Goal: Information Seeking & Learning: Learn about a topic

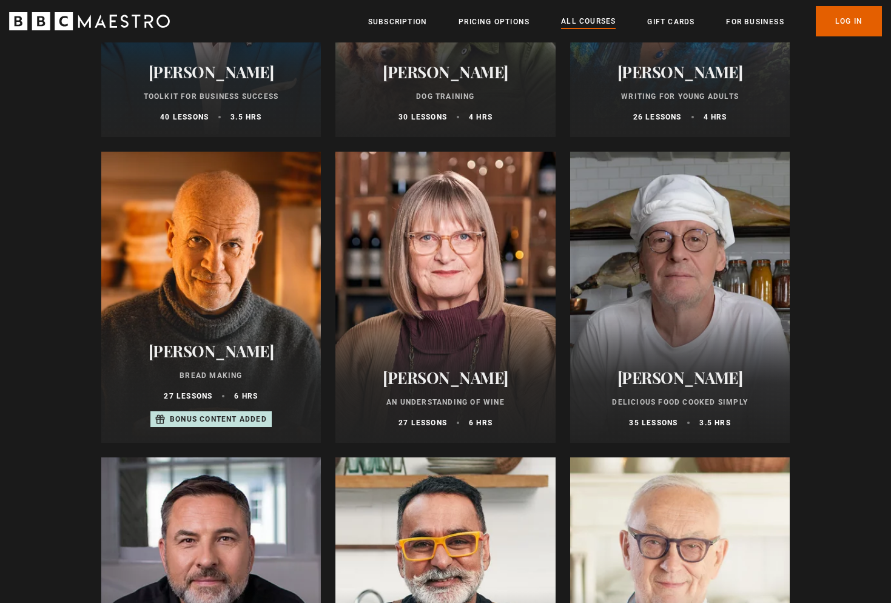
scroll to position [4040, 0]
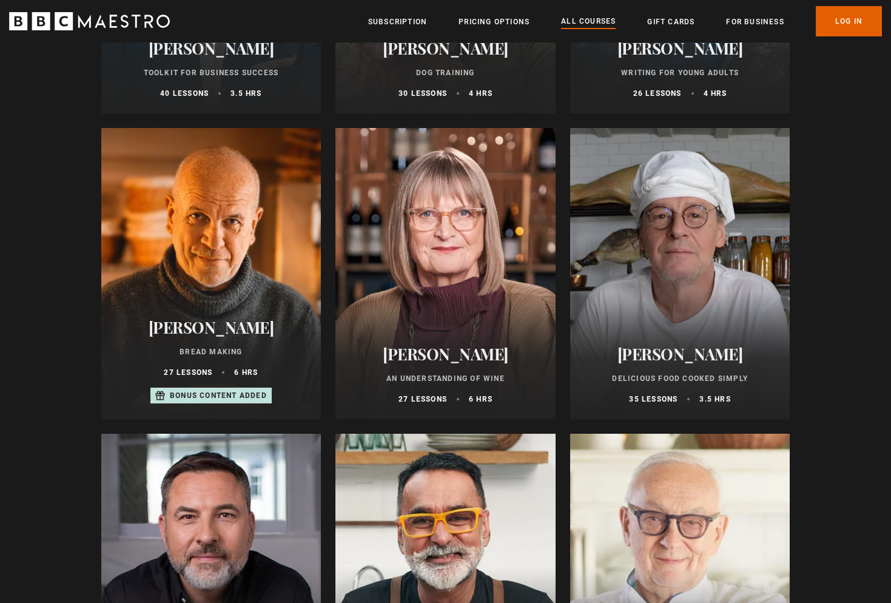
click at [672, 314] on div at bounding box center [680, 273] width 220 height 291
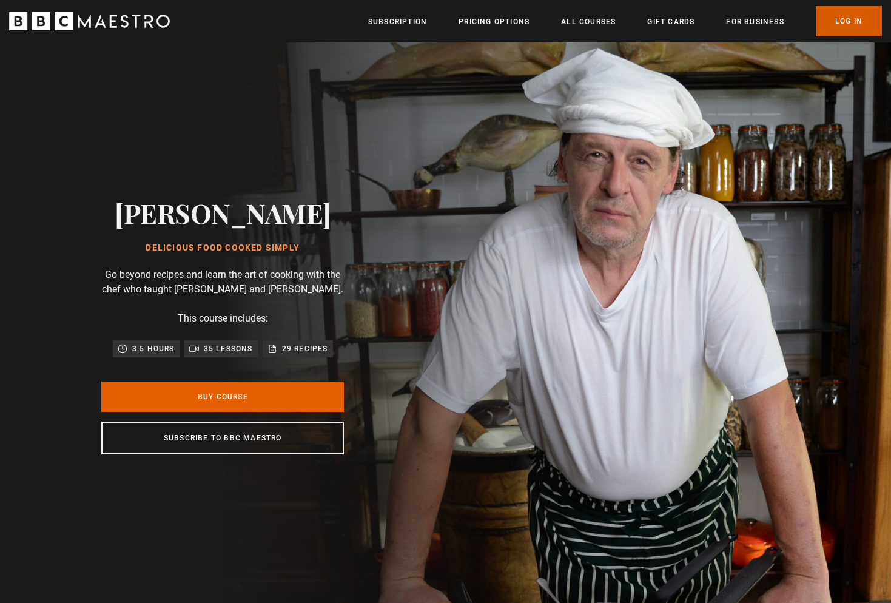
click at [857, 12] on link "Log In" at bounding box center [849, 21] width 66 height 30
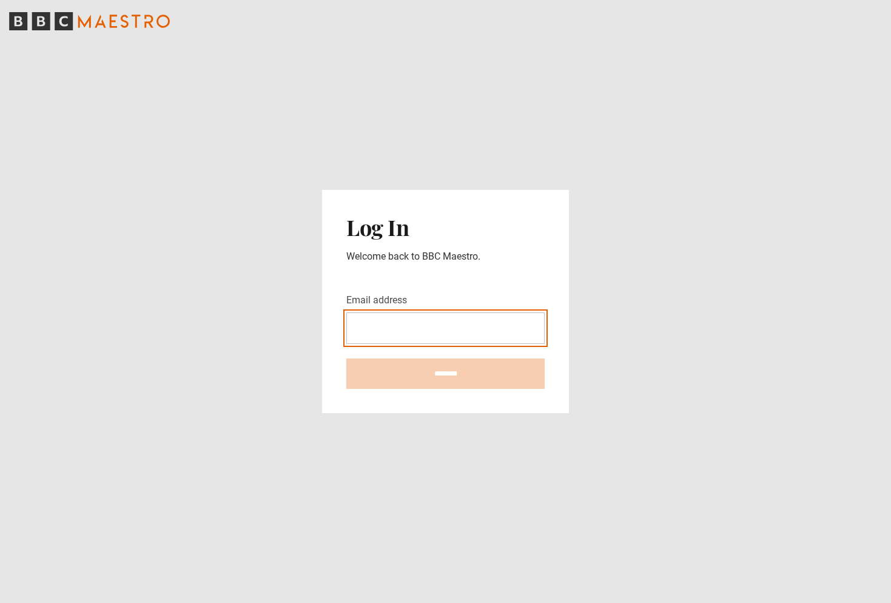
type input "**********"
click at [445, 373] on input "********" at bounding box center [445, 374] width 198 height 30
type input "**********"
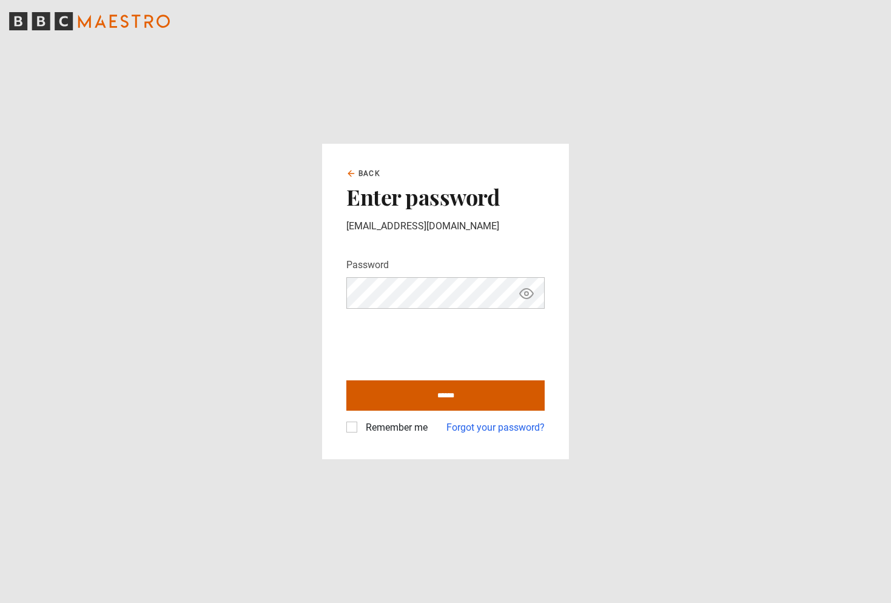
click at [452, 394] on input "******" at bounding box center [445, 395] width 198 height 30
type input "**********"
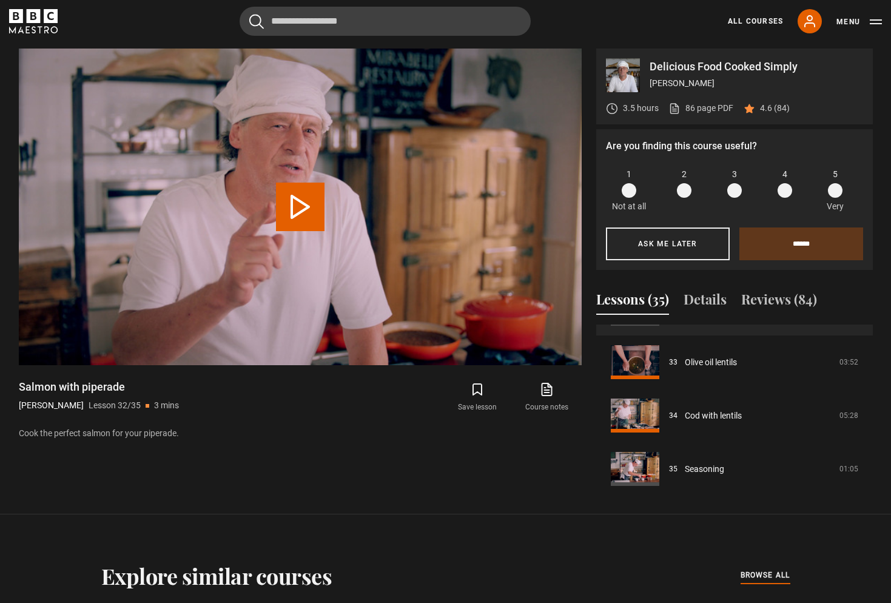
scroll to position [1753, 0]
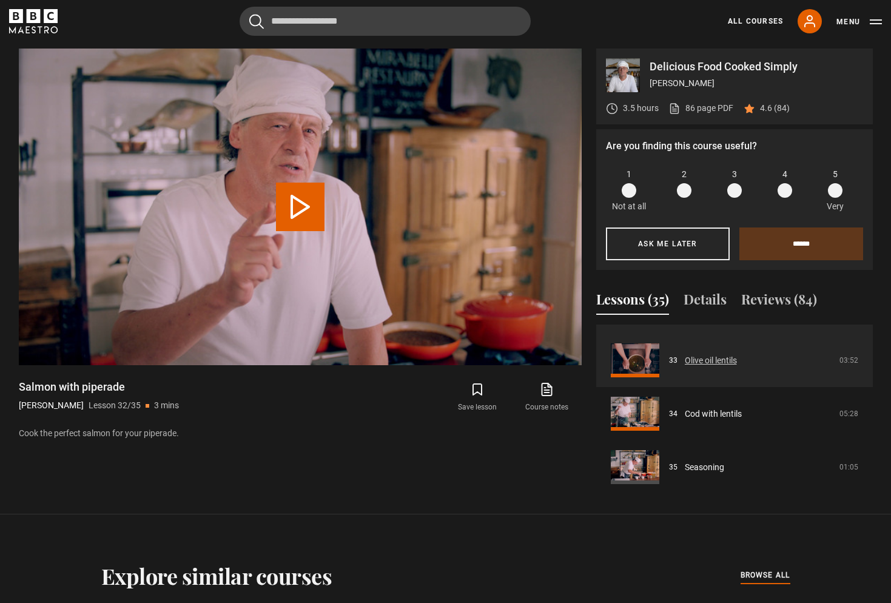
click at [728, 359] on link "Olive oil lentils" at bounding box center [711, 360] width 52 height 13
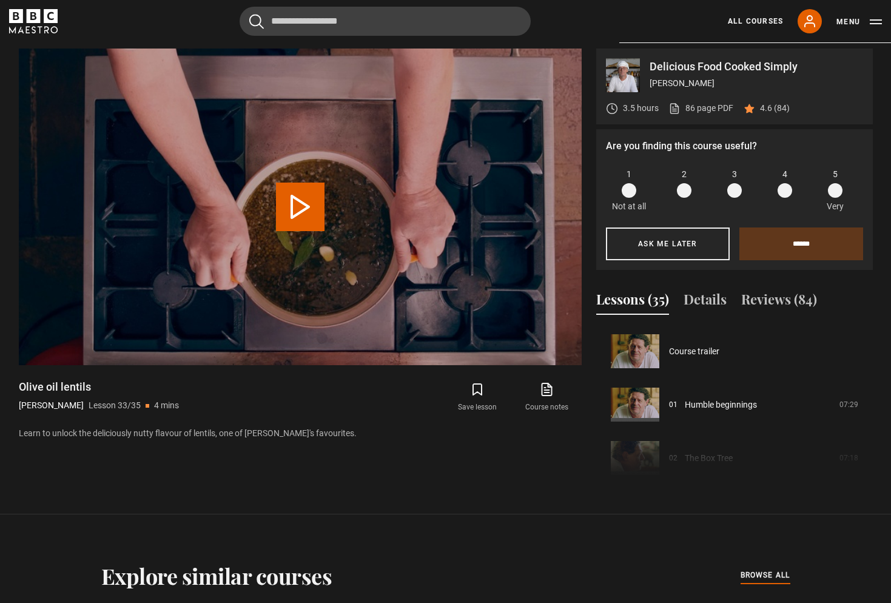
scroll to position [1709, 0]
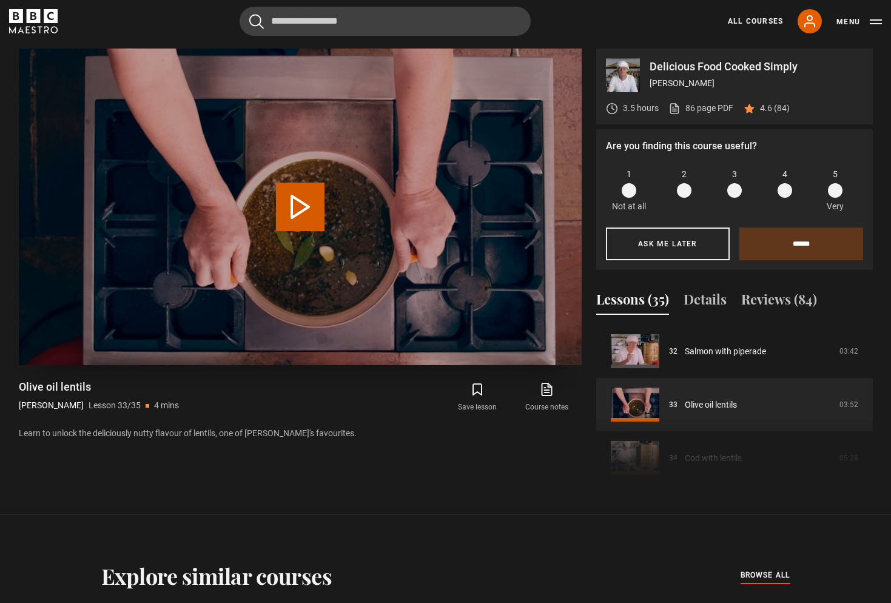
click at [303, 203] on button "Play Lesson Olive oil lentils" at bounding box center [300, 207] width 49 height 49
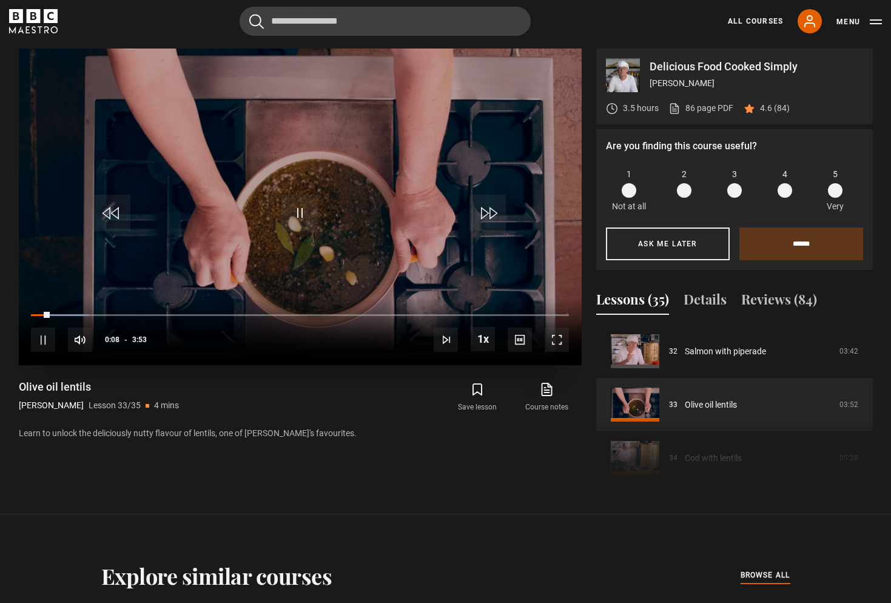
click at [563, 344] on span "Video Player" at bounding box center [557, 340] width 24 height 24
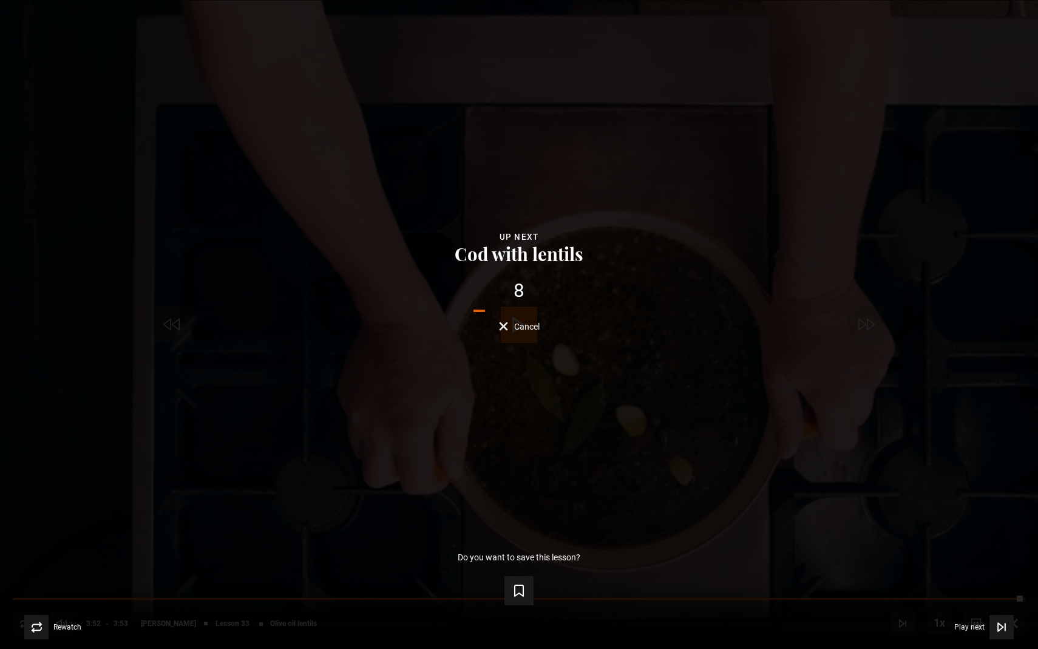
click at [144, 600] on form "Save lesson" at bounding box center [518, 588] width 999 height 34
click at [145, 600] on form "Save lesson" at bounding box center [518, 588] width 999 height 34
click at [183, 595] on form "Save lesson" at bounding box center [518, 588] width 999 height 34
click at [891, 602] on span "Play next" at bounding box center [969, 626] width 30 height 7
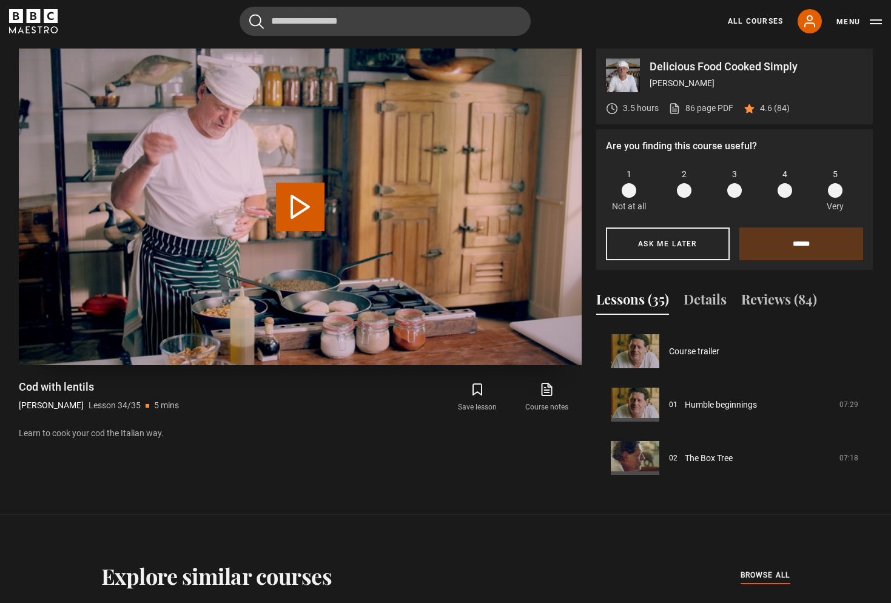
scroll to position [1757, 0]
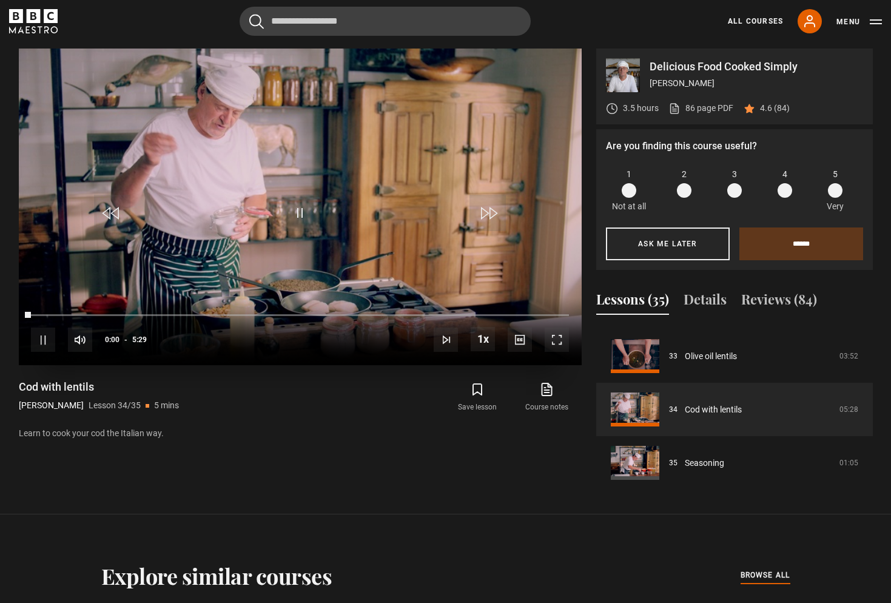
click at [284, 201] on video-js "Video Player is loading. Play Lesson Cod with lentils 10s Skip Back 10 seconds …" at bounding box center [300, 207] width 563 height 317
click at [210, 310] on div "10s Skip Back 10 seconds Pause 10s Skip Forward 10 seconds Loaded : 1.52% 0:00 …" at bounding box center [300, 331] width 563 height 67
click at [218, 312] on div "10s Skip Back 10 seconds Pause 10s Skip Forward 10 seconds Loaded : 2.98% 0:10 …" at bounding box center [300, 331] width 563 height 67
click at [141, 316] on div "1:07" at bounding box center [142, 315] width 2 height 4
click at [212, 312] on div "10s Skip Back 10 seconds Pause 10s Skip Forward 10 seconds Loaded : 4.56% 1:49 …" at bounding box center [300, 331] width 563 height 67
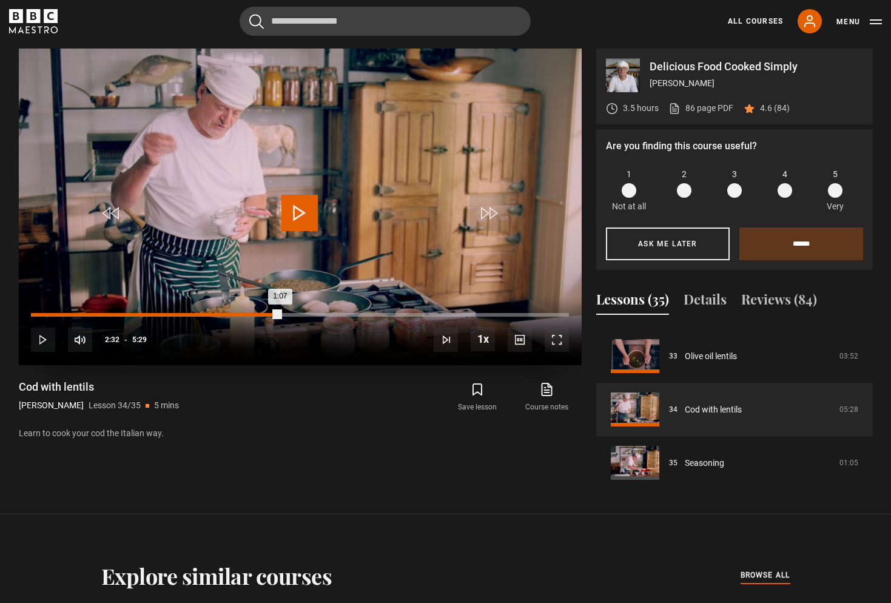
click at [280, 314] on div "Loaded : 20.66% 2:32 1:07" at bounding box center [300, 315] width 538 height 4
click at [343, 313] on div "3:10" at bounding box center [344, 315] width 2 height 4
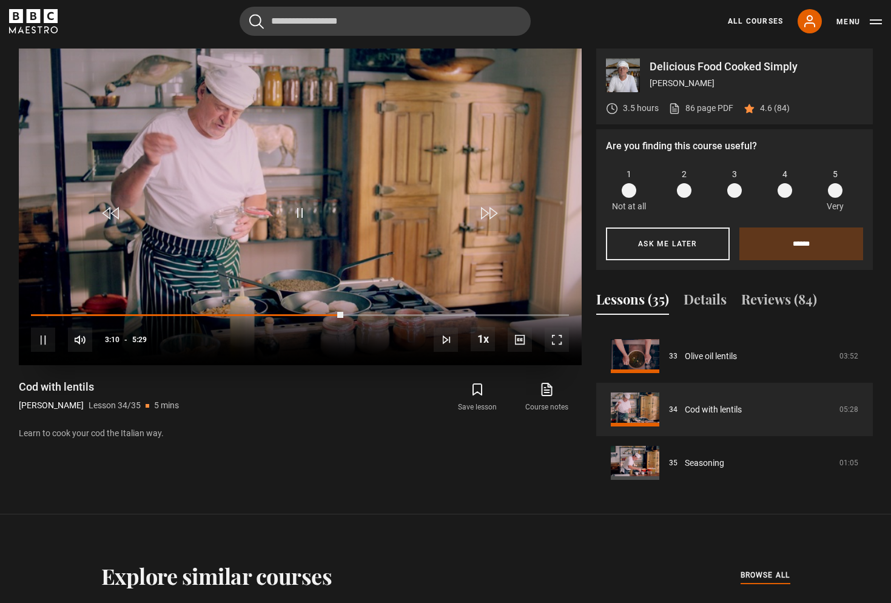
click at [411, 311] on div "10s Skip Back 10 seconds Pause 10s Skip Forward 10 seconds Loaded : 45.74% 3:30…" at bounding box center [300, 331] width 563 height 67
click at [376, 313] on div "3:31" at bounding box center [377, 315] width 2 height 4
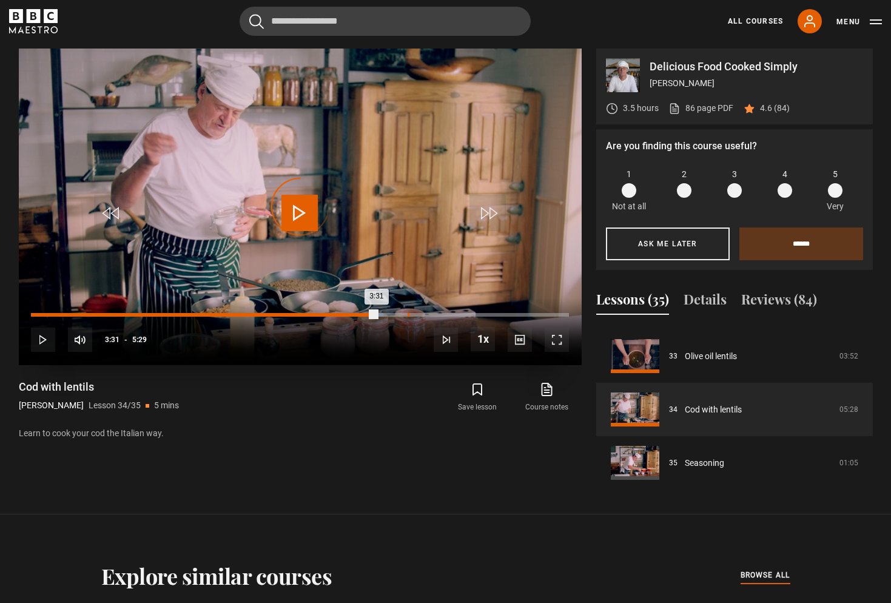
click at [408, 314] on div "3:50" at bounding box center [409, 315] width 2 height 4
click at [438, 314] on div "4:09" at bounding box center [439, 315] width 2 height 4
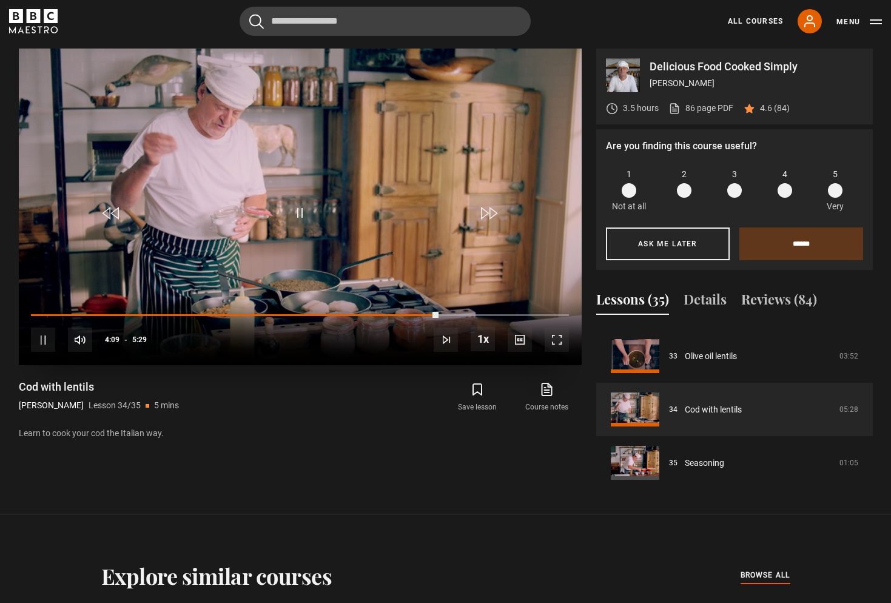
click at [456, 312] on div "10s Skip Back 10 seconds Pause 10s Skip Forward 10 seconds Loaded : 65.47% 4:12…" at bounding box center [300, 331] width 563 height 67
click at [480, 312] on div "10s Skip Back 10 seconds Pause 10s Skip Forward 10 seconds Loaded : 74.77% 4:12…" at bounding box center [300, 331] width 563 height 67
click at [413, 311] on div "10s Skip Back 10 seconds Pause 10s Skip Forward 10 seconds Loaded : 80.73% 3:29…" at bounding box center [300, 331] width 563 height 67
click at [43, 346] on span "Video Player" at bounding box center [43, 340] width 24 height 24
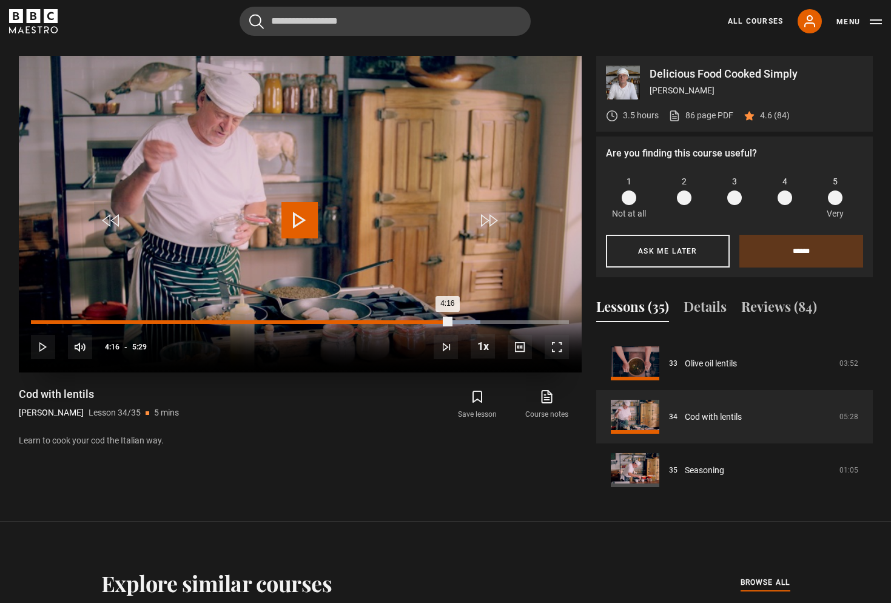
scroll to position [602, 0]
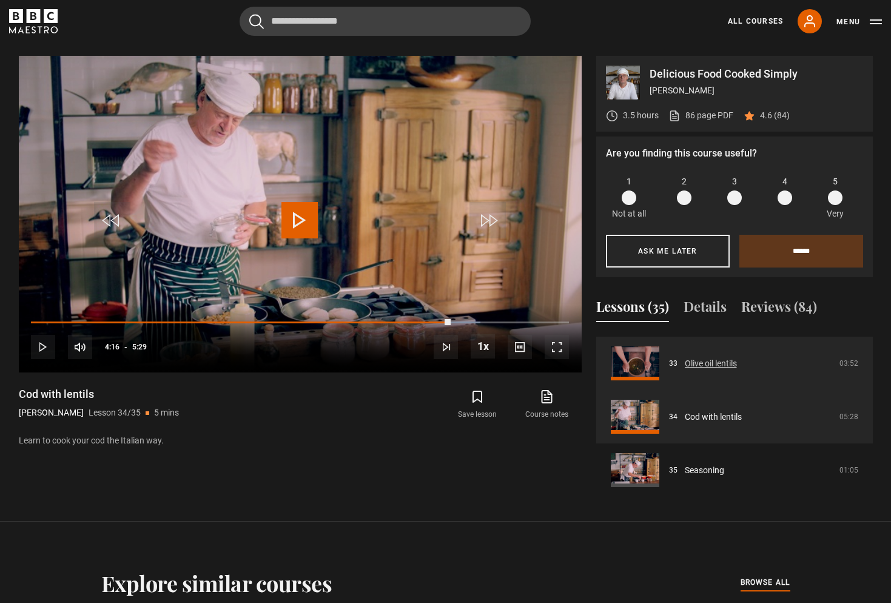
click at [685, 357] on link "Olive oil lentils" at bounding box center [711, 363] width 52 height 13
click at [685, 364] on link "Olive oil lentils" at bounding box center [711, 363] width 52 height 13
click at [693, 362] on link "Olive oil lentils" at bounding box center [711, 363] width 52 height 13
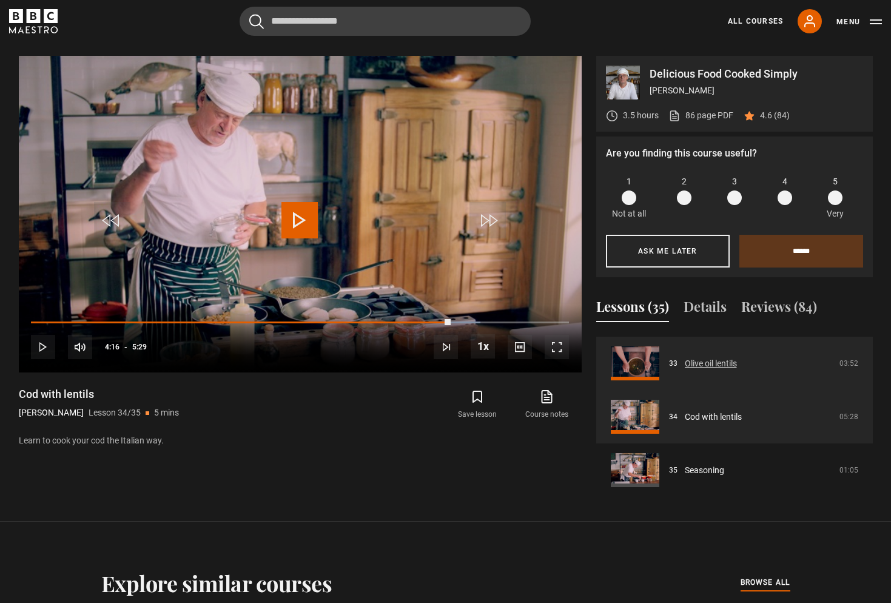
click at [693, 362] on link "Olive oil lentils" at bounding box center [711, 363] width 52 height 13
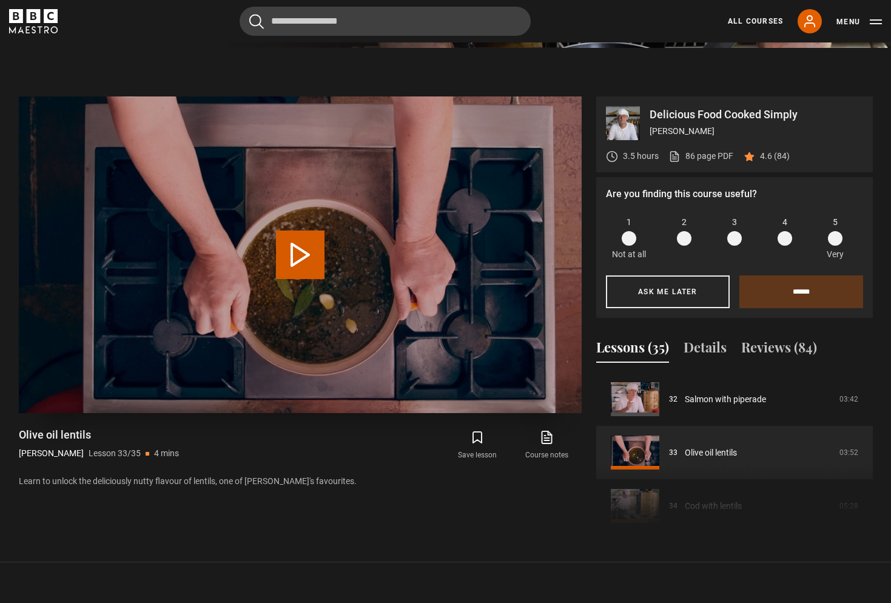
scroll to position [569, 0]
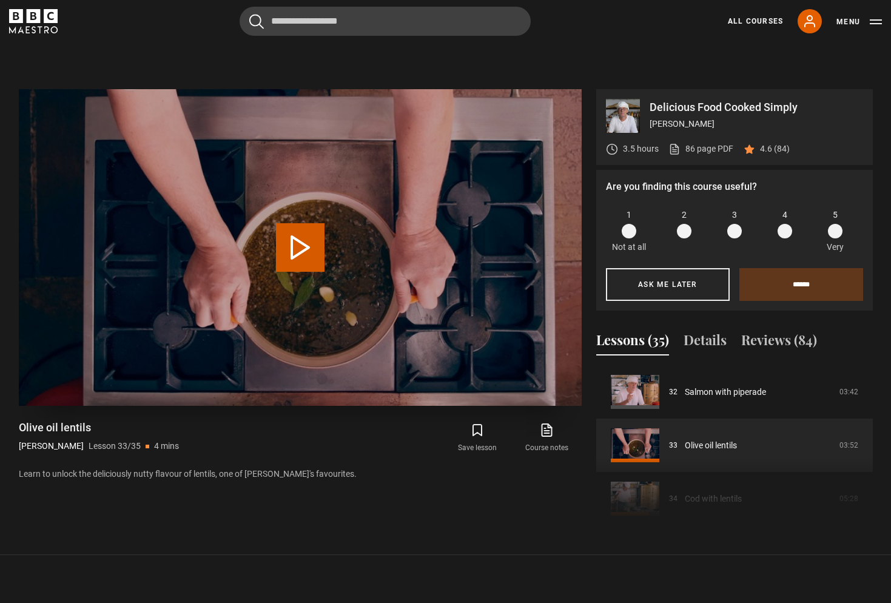
click at [304, 245] on button "Play Lesson Olive oil lentils" at bounding box center [300, 247] width 49 height 49
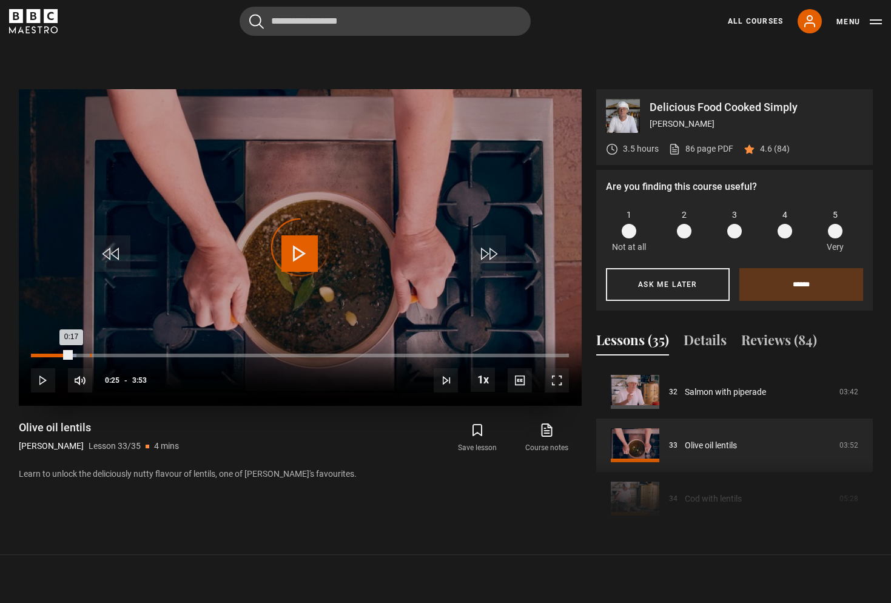
click at [90, 356] on div "0:25" at bounding box center [91, 356] width 2 height 4
click at [115, 356] on div "0:36" at bounding box center [116, 356] width 2 height 4
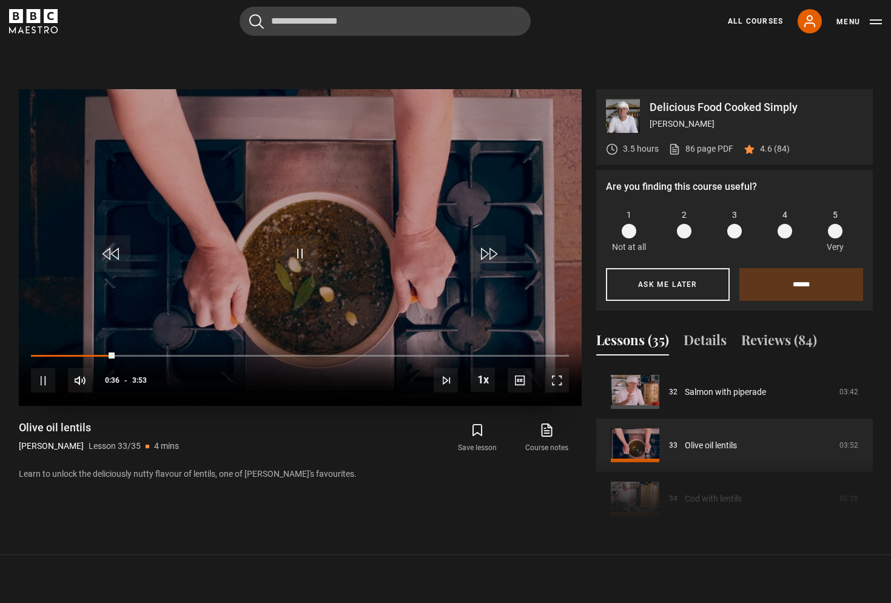
click at [302, 247] on span "Video Player" at bounding box center [300, 253] width 36 height 36
click at [293, 252] on span "Video Player" at bounding box center [300, 253] width 36 height 36
click at [285, 353] on div "10s Skip Back 10 seconds Play 10s Skip Forward 10 seconds Loaded : 94.36% 1:50 …" at bounding box center [300, 372] width 563 height 67
drag, startPoint x: 418, startPoint y: 356, endPoint x: 266, endPoint y: 339, distance: 152.6
click at [266, 339] on div "10s Skip Back 10 seconds Play 10s Skip Forward 10 seconds Loaded : 96.46% 2:36 …" at bounding box center [300, 372] width 563 height 67
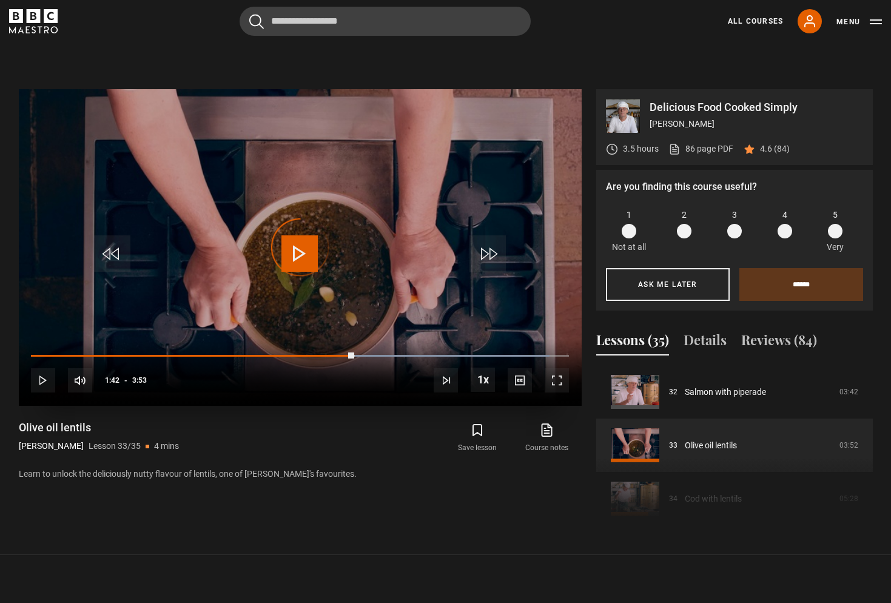
click at [265, 353] on div "10s Skip Back 10 seconds Play 10s Skip Forward 10 seconds Loaded : 96.46% 1:40 …" at bounding box center [300, 372] width 563 height 67
drag, startPoint x: 350, startPoint y: 354, endPoint x: 277, endPoint y: 357, distance: 73.5
click at [278, 356] on div "Loaded : 96.46% 2:01 2:18" at bounding box center [300, 356] width 538 height 4
click at [234, 350] on div "10s Skip Back 10 seconds Play 10s Skip Forward 10 seconds Loaded : 47.18% 1:28 …" at bounding box center [300, 372] width 563 height 67
click at [232, 355] on div "1:27" at bounding box center [233, 356] width 2 height 4
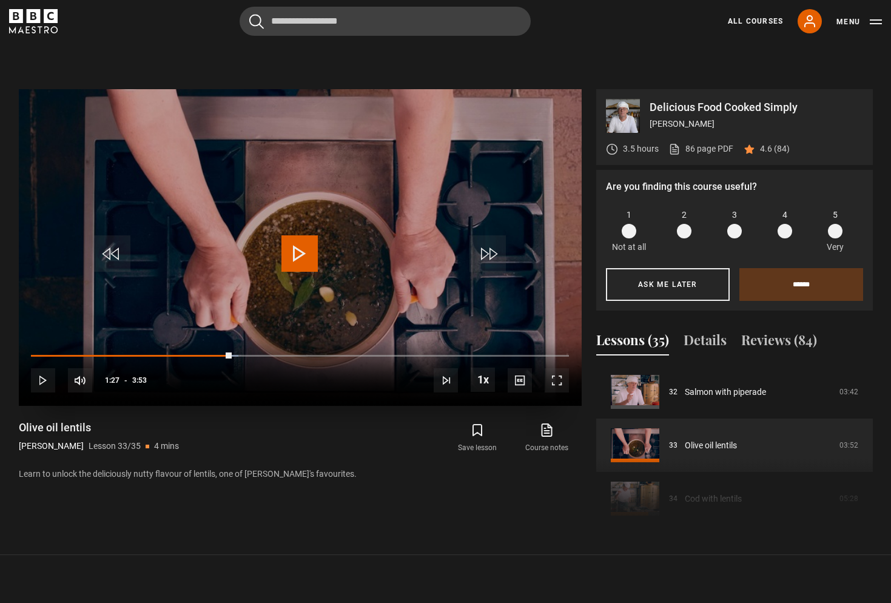
click at [187, 353] on div "10s Skip Back 10 seconds Play 10s Skip Forward 10 seconds Loaded : 38.59% 1:27 …" at bounding box center [300, 372] width 563 height 67
drag, startPoint x: 227, startPoint y: 352, endPoint x: 161, endPoint y: 345, distance: 65.9
click at [161, 345] on div "10s Skip Back 10 seconds Play 10s Skip Forward 10 seconds Loaded : 43.53% 1:24 …" at bounding box center [300, 372] width 563 height 67
click at [152, 355] on div "0:52" at bounding box center [153, 356] width 2 height 4
click at [298, 252] on div "Video Player is loading." at bounding box center [300, 247] width 61 height 61
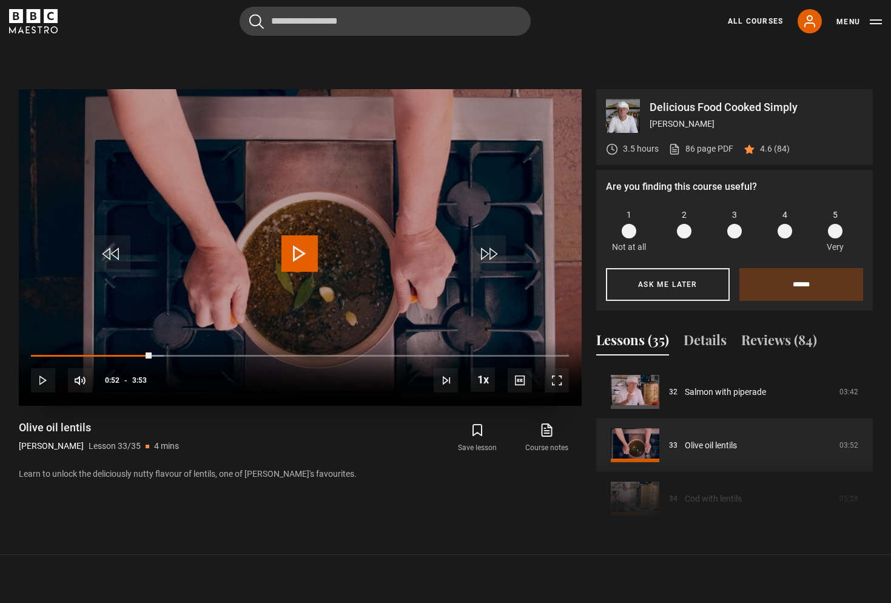
click at [298, 252] on span "Video Player" at bounding box center [300, 253] width 36 height 36
click at [140, 352] on div "10s Skip Back 10 seconds Pause 10s Skip Forward 10 seconds Loaded : 44.90% 0:52…" at bounding box center [300, 372] width 563 height 67
click at [144, 352] on div "10s Skip Back 10 seconds Pause 10s Skip Forward 10 seconds Loaded : 47.18% 0:52…" at bounding box center [300, 372] width 563 height 67
click at [145, 356] on div "0:49" at bounding box center [146, 356] width 2 height 4
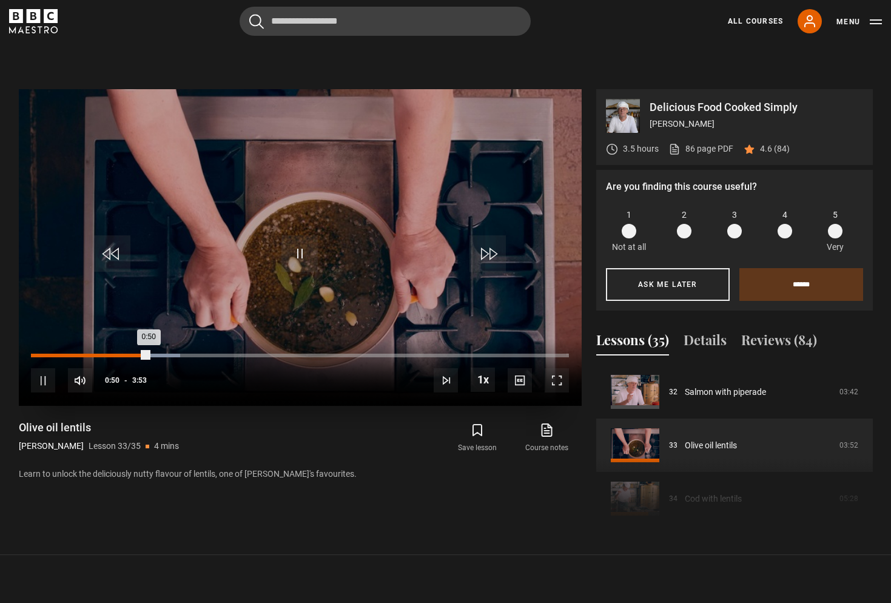
click at [130, 356] on div "0:43" at bounding box center [131, 356] width 2 height 4
click at [49, 384] on span "Video Player" at bounding box center [43, 380] width 24 height 24
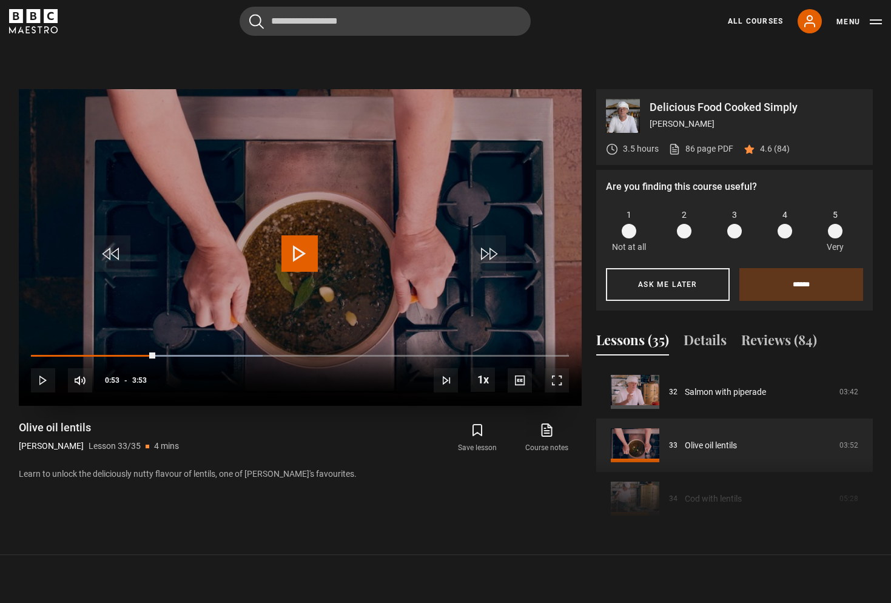
click at [295, 252] on span "Video Player" at bounding box center [300, 253] width 36 height 36
click at [311, 353] on div "10s Skip Back 10 seconds Pause 10s Skip Forward 10 seconds Loaded : 70.87% 1:59…" at bounding box center [300, 372] width 563 height 67
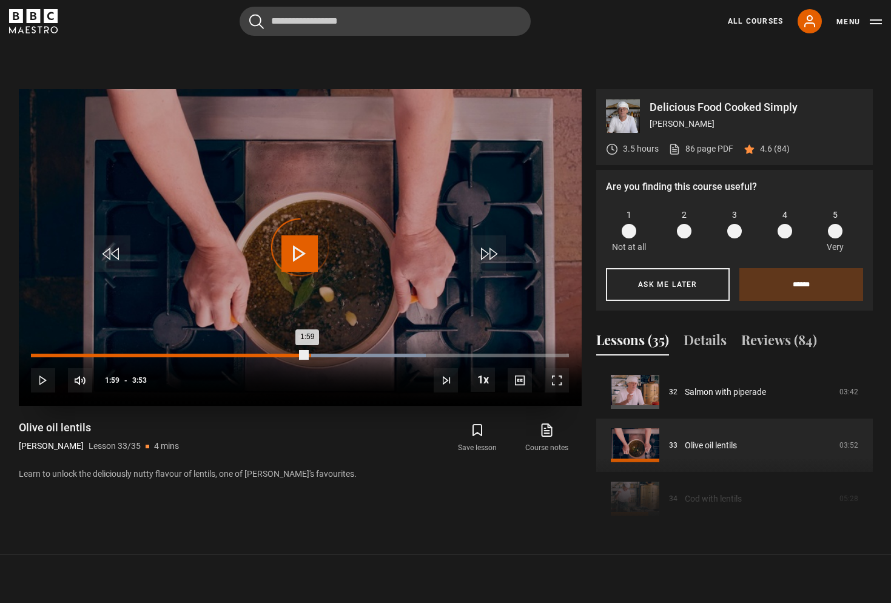
click at [311, 357] on div "Loaded : 73.40% 2:00 1:59" at bounding box center [300, 356] width 538 height 4
click at [320, 356] on div "2:04" at bounding box center [320, 356] width 2 height 4
click at [334, 356] on div "2:11" at bounding box center [335, 356] width 2 height 4
click at [360, 355] on div "Loaded : 79.29% 2:22 2:19" at bounding box center [300, 356] width 538 height 4
click at [329, 357] on div "Loaded : 82.66% 2:09 2:09" at bounding box center [300, 356] width 538 height 4
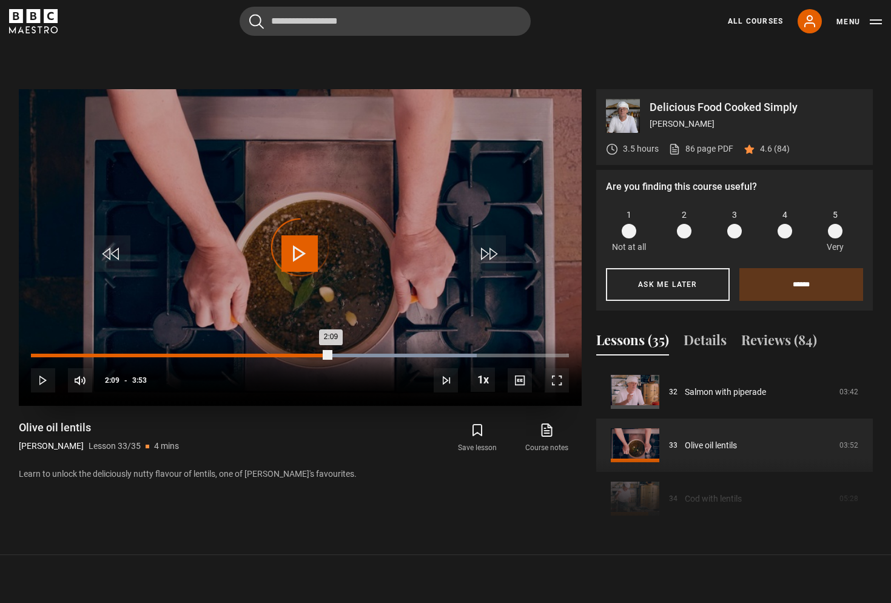
click at [314, 356] on div "2:09" at bounding box center [181, 356] width 300 height 4
click at [306, 356] on div "1:59" at bounding box center [307, 356] width 2 height 4
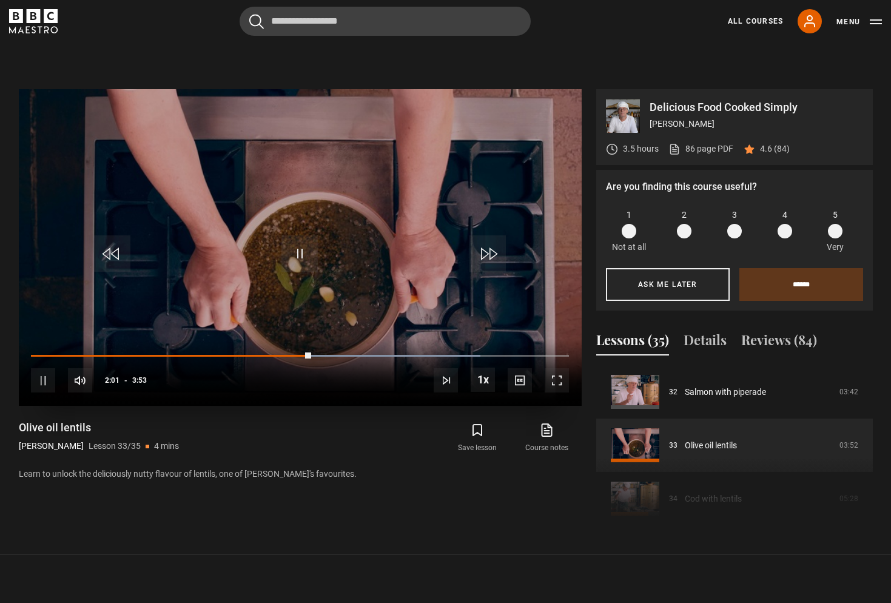
click at [300, 243] on span "Video Player" at bounding box center [300, 253] width 36 height 36
click at [300, 249] on span "Video Player" at bounding box center [300, 253] width 36 height 36
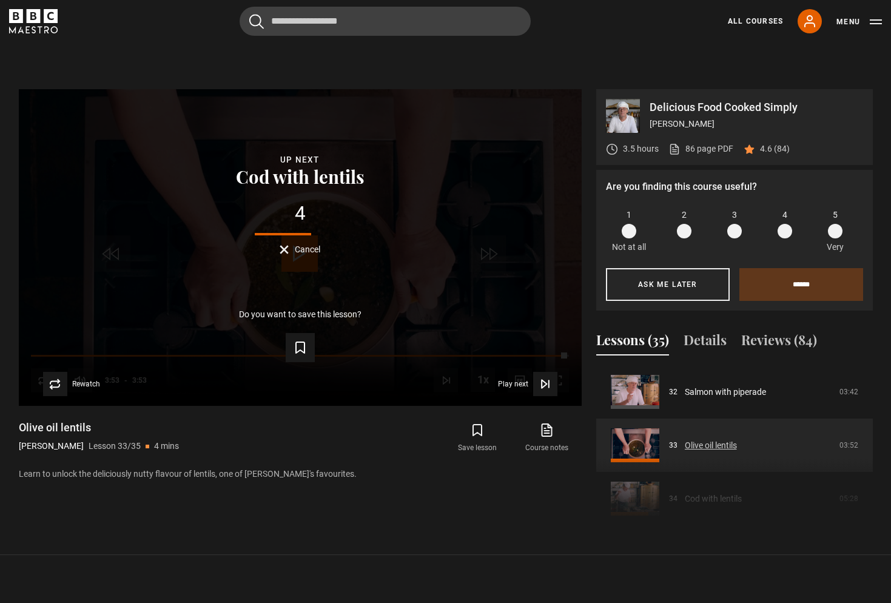
click at [700, 451] on link "Olive oil lentils" at bounding box center [711, 445] width 52 height 13
click at [685, 446] on link "Olive oil lentils" at bounding box center [711, 445] width 52 height 13
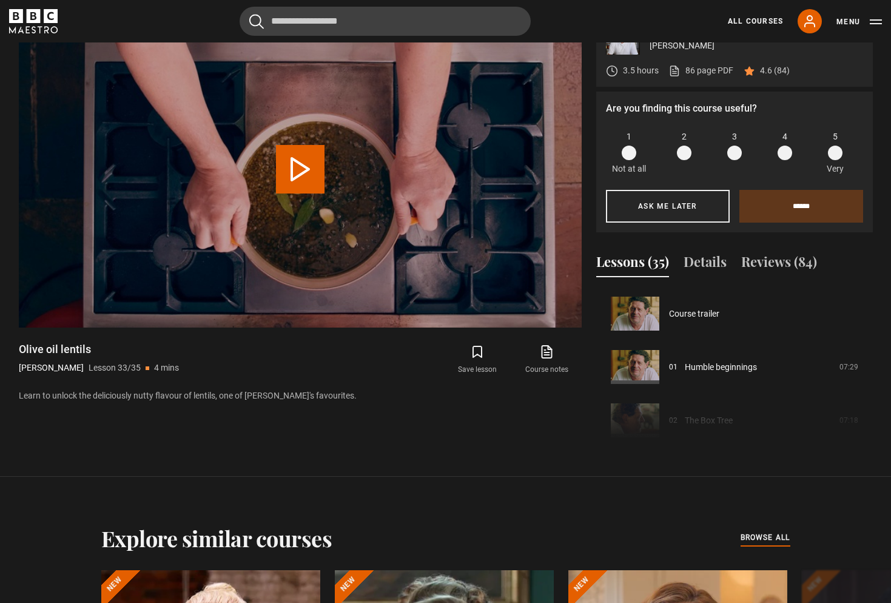
scroll to position [1709, 0]
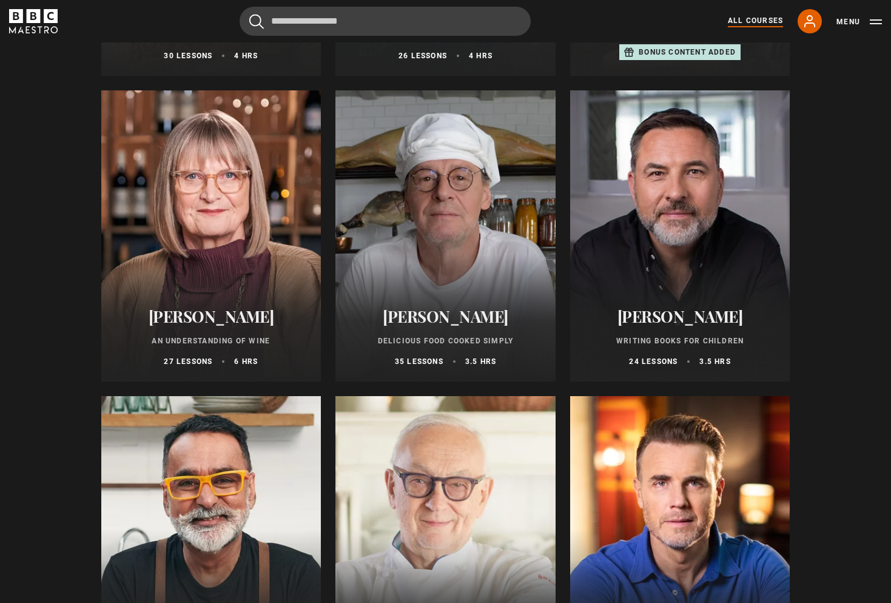
scroll to position [3997, 0]
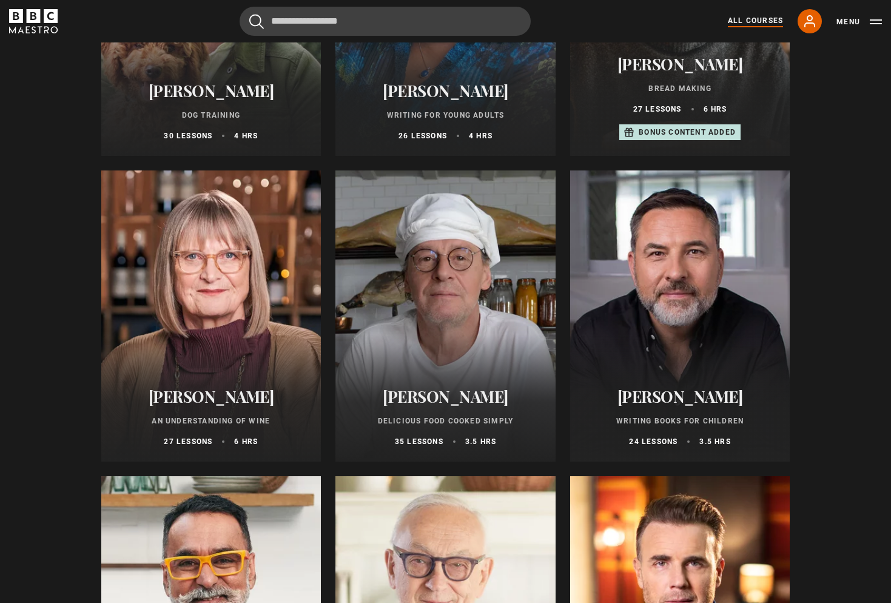
click at [406, 257] on div at bounding box center [446, 315] width 220 height 291
click at [407, 257] on div at bounding box center [446, 315] width 220 height 291
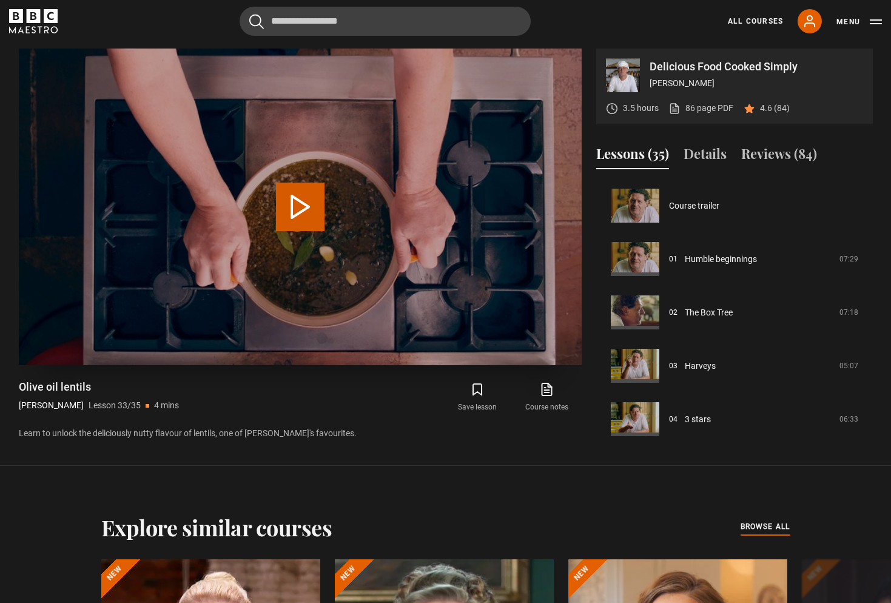
scroll to position [1660, 0]
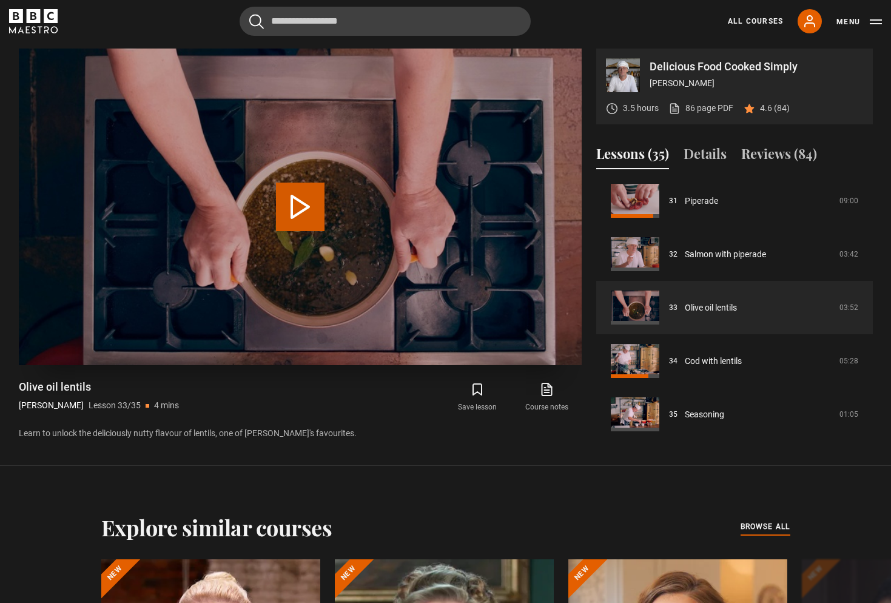
click at [314, 202] on button "Play Lesson Olive oil lentils" at bounding box center [300, 207] width 49 height 49
